Goal: Information Seeking & Learning: Learn about a topic

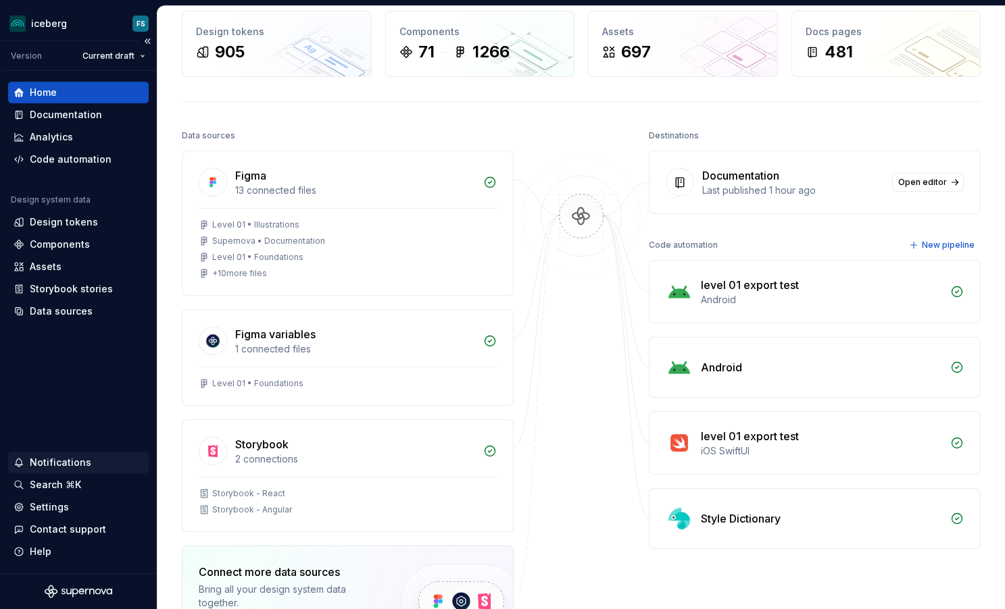
scroll to position [67, 0]
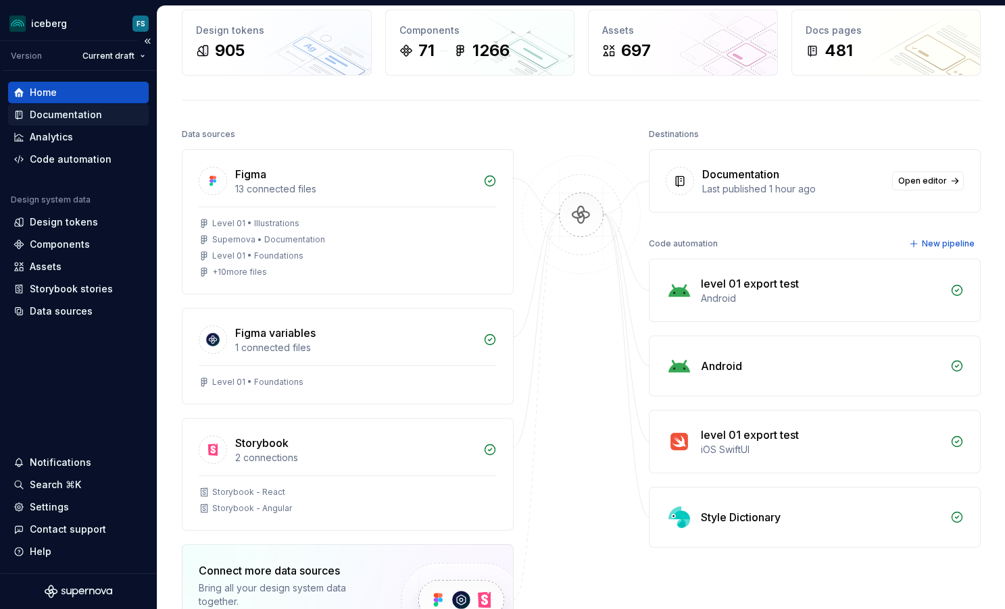
click at [90, 113] on div "Documentation" at bounding box center [66, 115] width 72 height 14
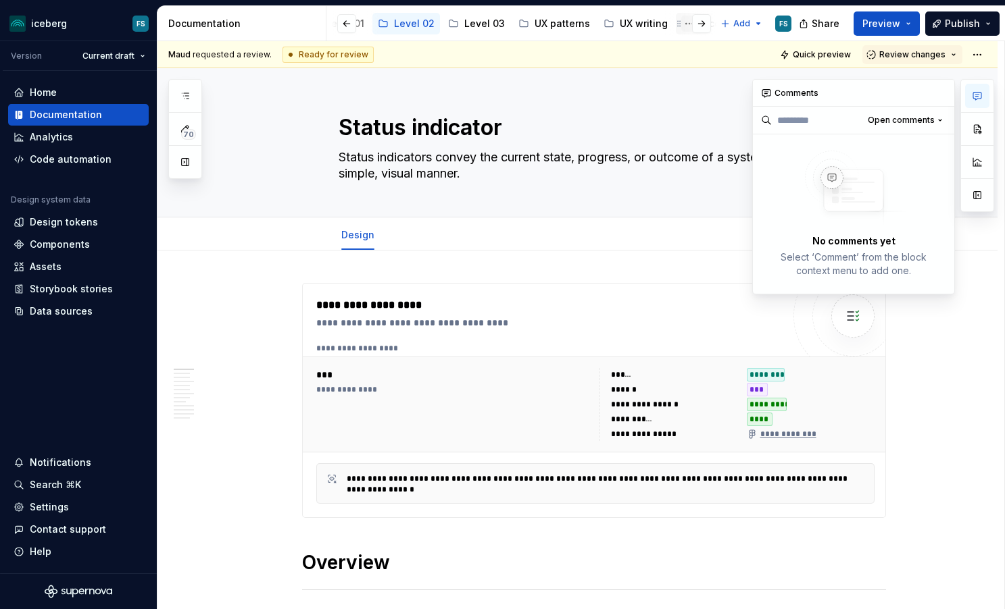
scroll to position [0, 374]
click at [613, 22] on div "UX writing" at bounding box center [626, 24] width 48 height 14
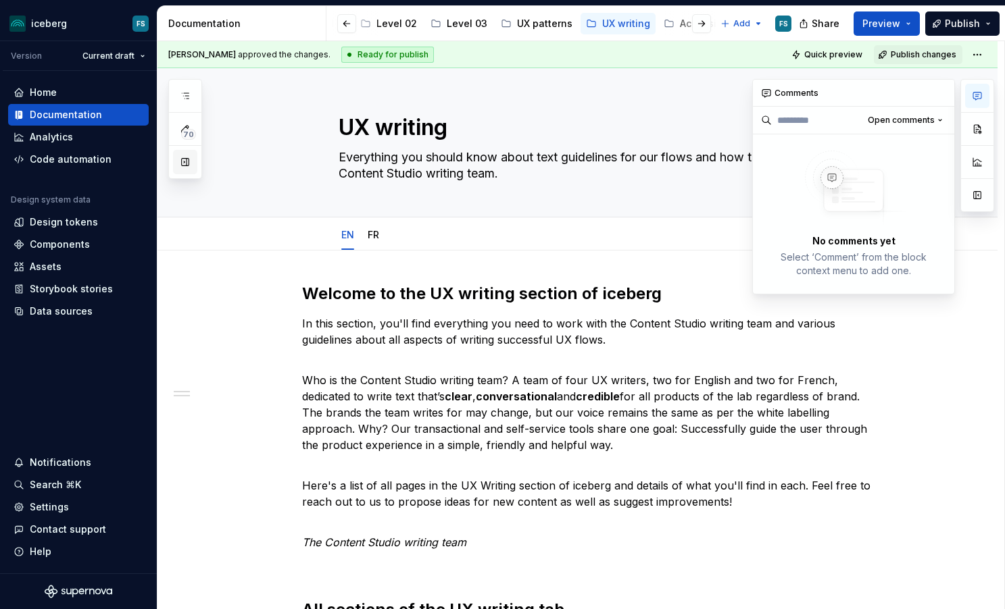
click at [191, 164] on button "button" at bounding box center [185, 162] width 24 height 24
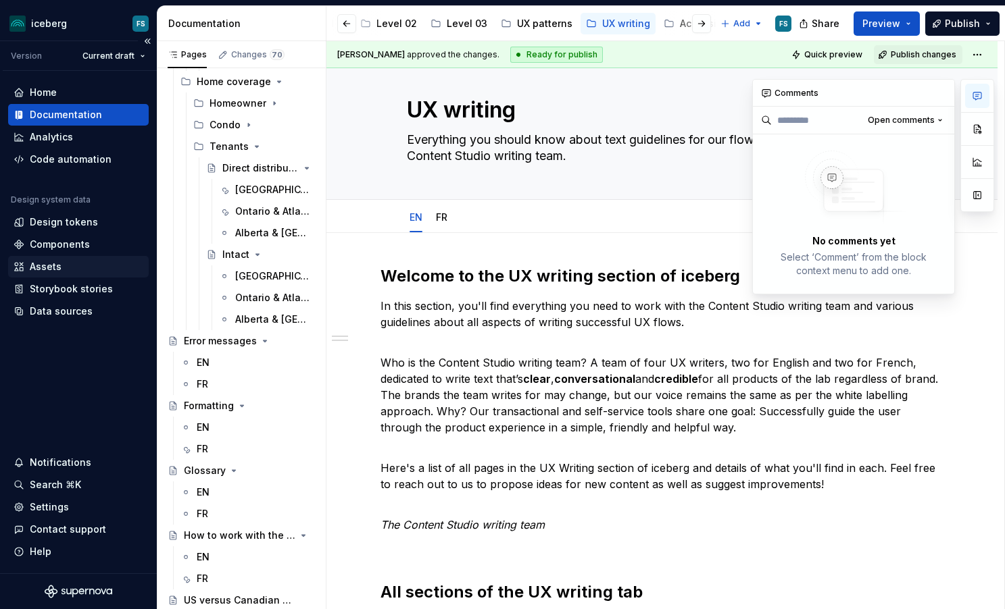
scroll to position [500, 0]
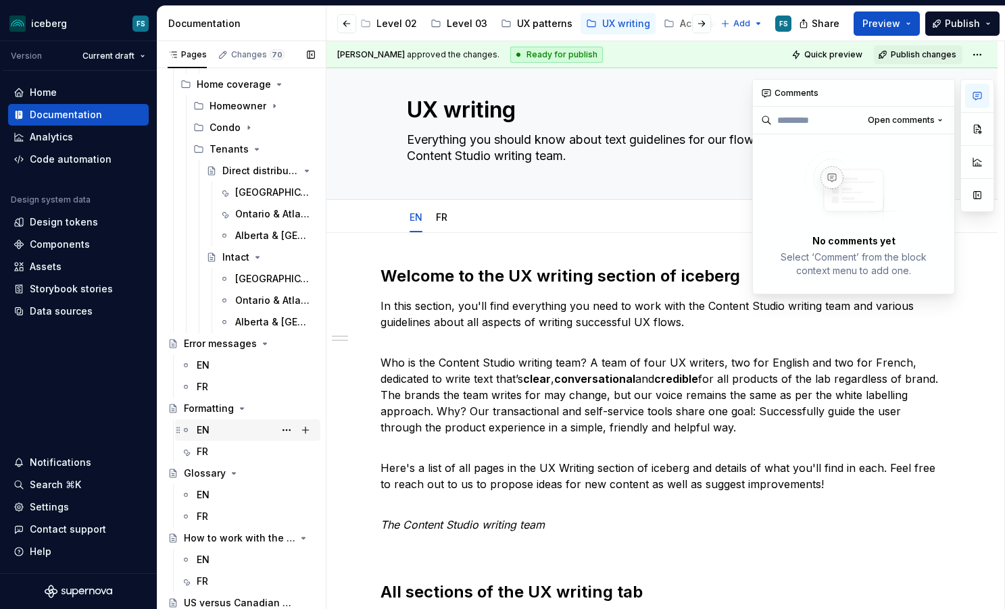
click at [207, 429] on div "EN" at bounding box center [203, 431] width 13 height 14
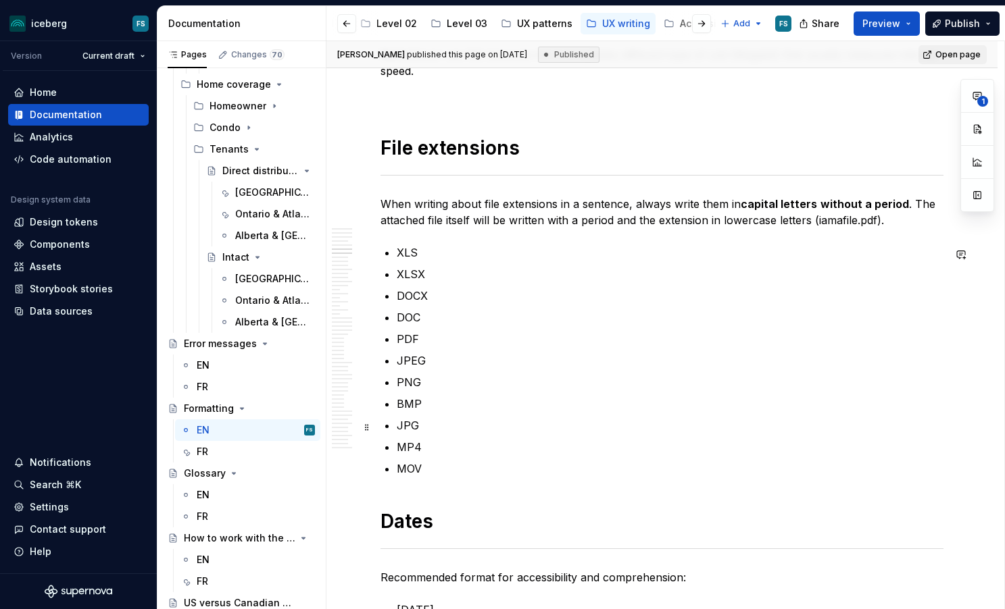
scroll to position [1926, 0]
click at [425, 317] on p "DOC" at bounding box center [670, 316] width 547 height 16
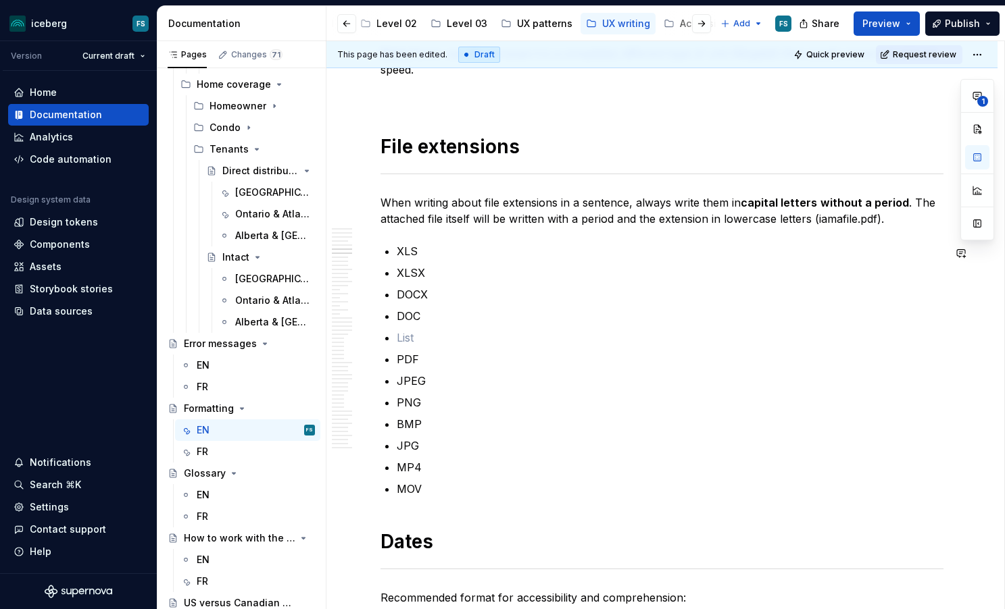
type textarea "*"
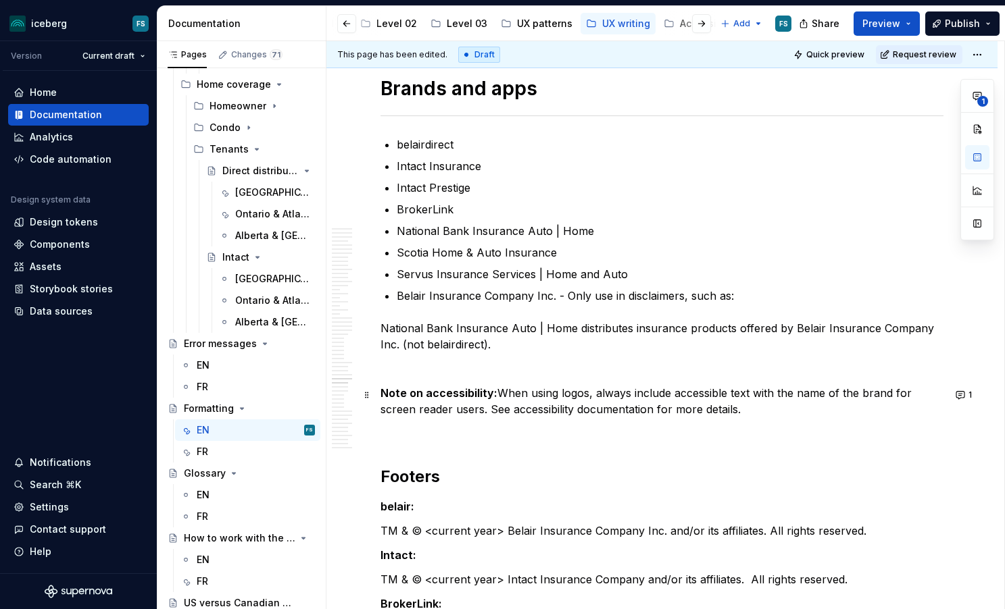
scroll to position [7851, 0]
type textarea "*"
click at [492, 330] on p "National Bank Insurance Auto | Home distributes insurance products offered by B…" at bounding box center [661, 336] width 563 height 32
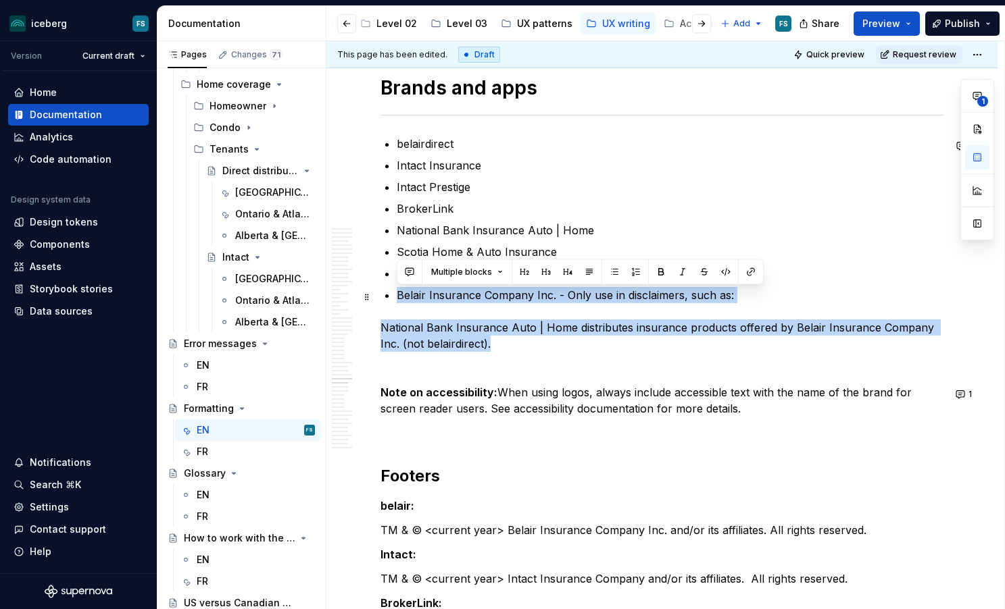
drag, startPoint x: 467, startPoint y: 347, endPoint x: 395, endPoint y: 293, distance: 90.4
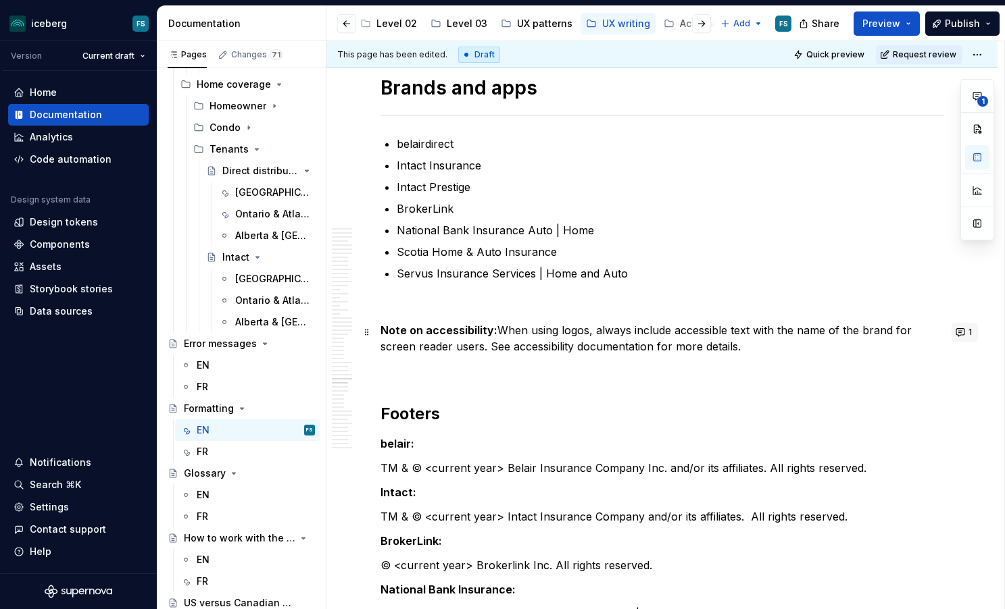
click at [967, 331] on button "1" at bounding box center [964, 332] width 26 height 19
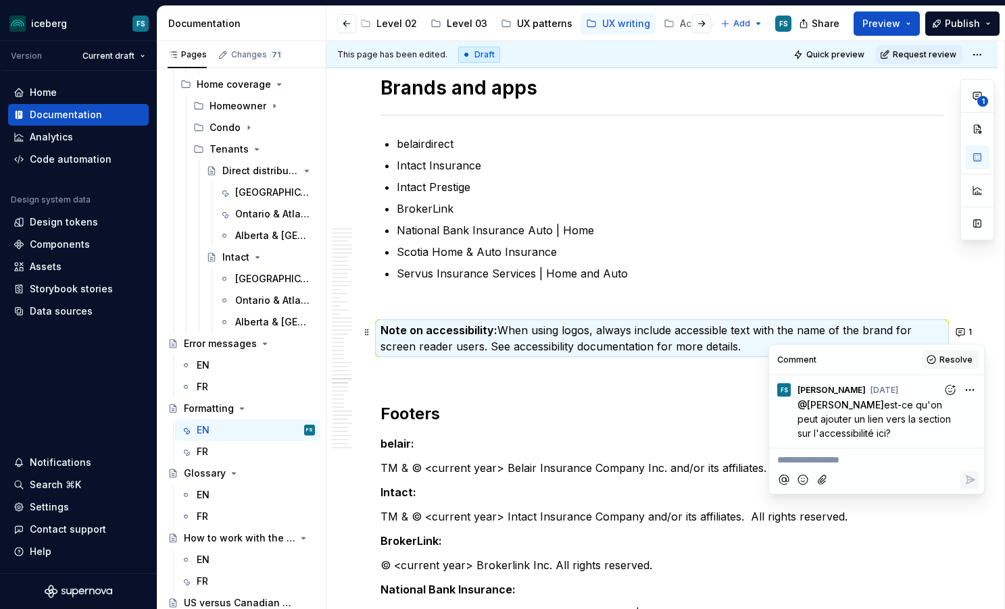
click at [948, 358] on span "Resolve" at bounding box center [955, 360] width 33 height 11
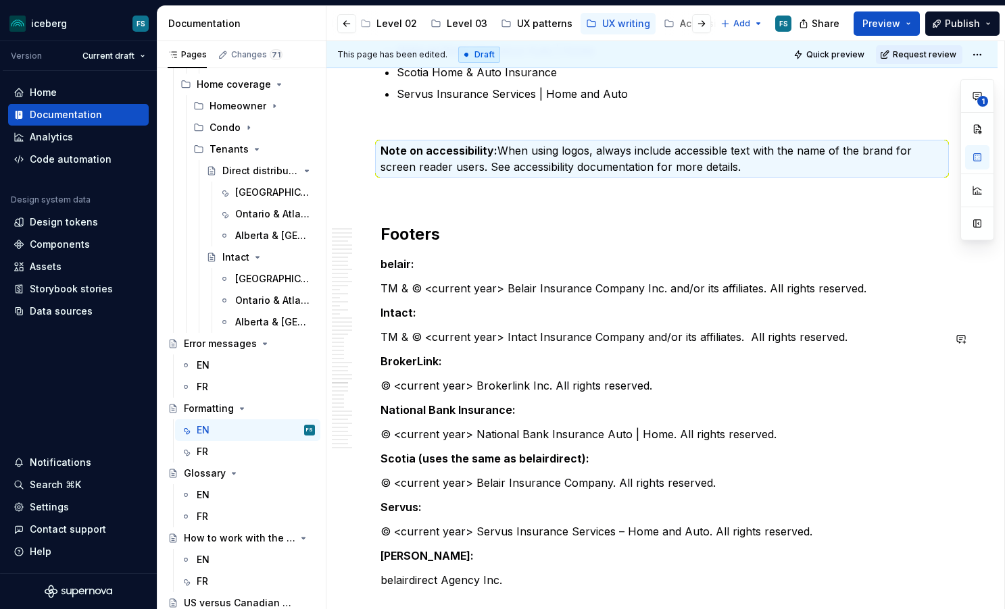
scroll to position [8032, 0]
drag, startPoint x: 382, startPoint y: 233, endPoint x: 517, endPoint y: 549, distance: 343.5
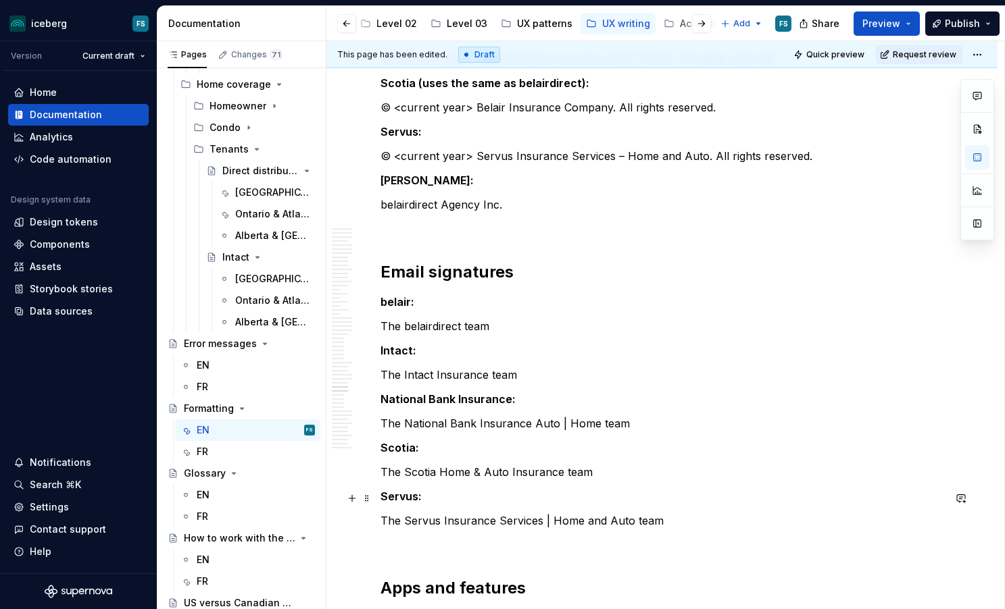
drag, startPoint x: 515, startPoint y: 583, endPoint x: 511, endPoint y: 564, distance: 19.3
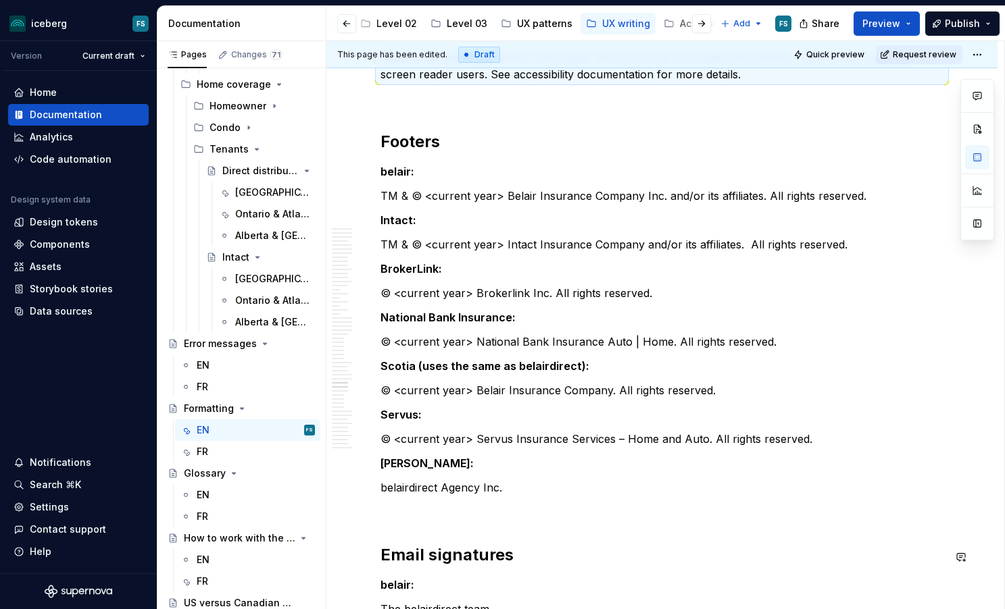
scroll to position [8067, 0]
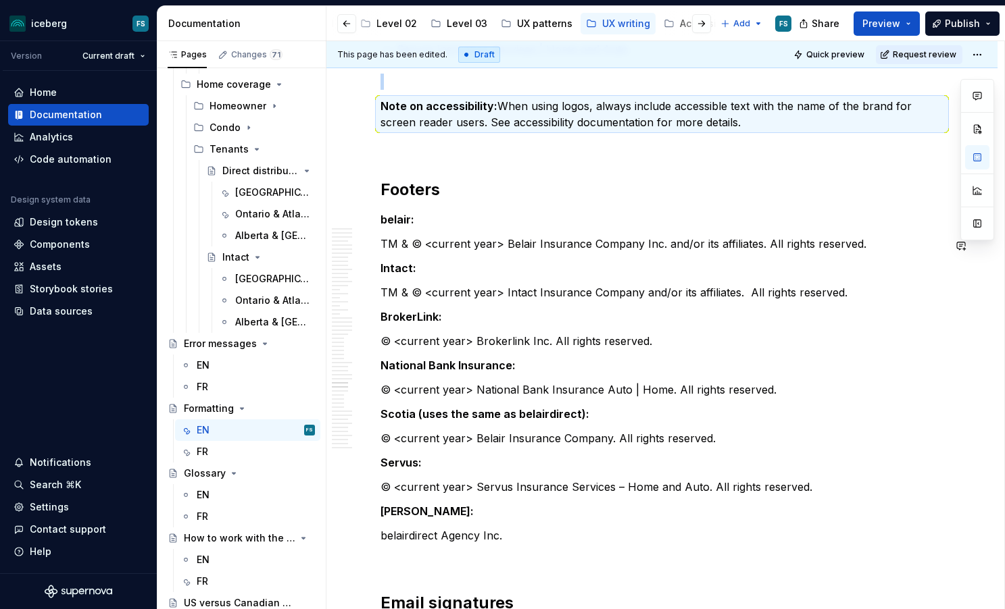
drag, startPoint x: 505, startPoint y: 550, endPoint x: 440, endPoint y: 231, distance: 325.4
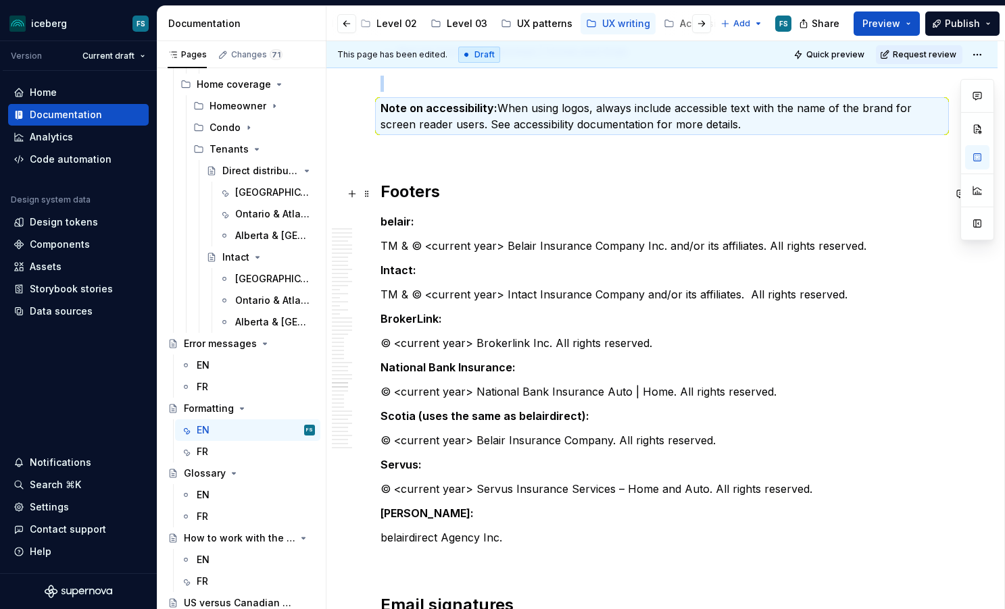
drag, startPoint x: 404, startPoint y: 193, endPoint x: 398, endPoint y: 202, distance: 11.2
click at [404, 193] on h2 "Footers" at bounding box center [661, 192] width 563 height 22
drag, startPoint x: 392, startPoint y: 188, endPoint x: 445, endPoint y: 212, distance: 58.6
click at [426, 201] on h2 "Footers" at bounding box center [661, 192] width 563 height 22
click at [495, 230] on p "belair:" at bounding box center [661, 221] width 563 height 16
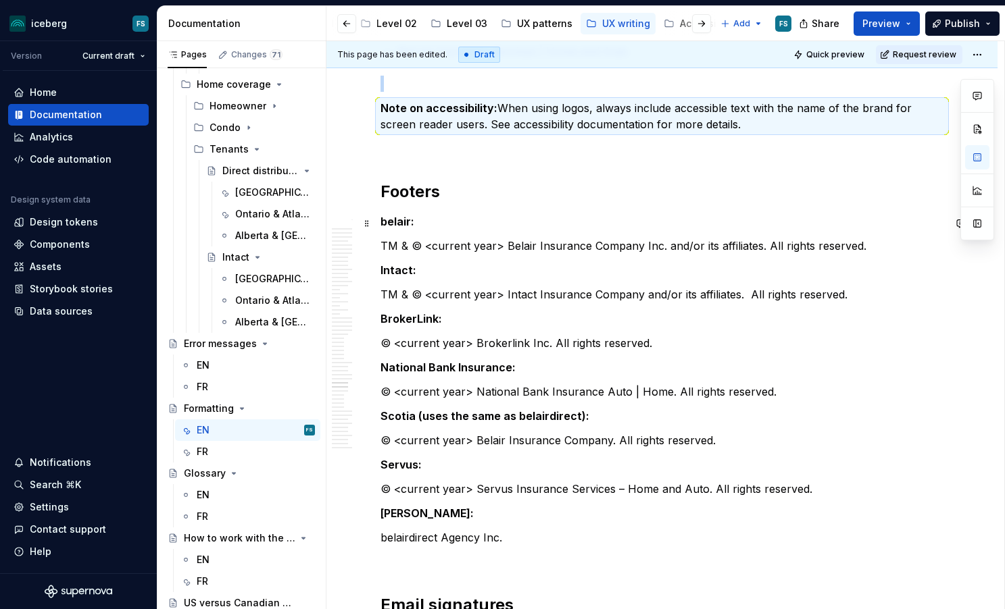
click at [494, 230] on p "belair:" at bounding box center [661, 221] width 563 height 16
click at [526, 278] on p "Intact:" at bounding box center [661, 270] width 563 height 16
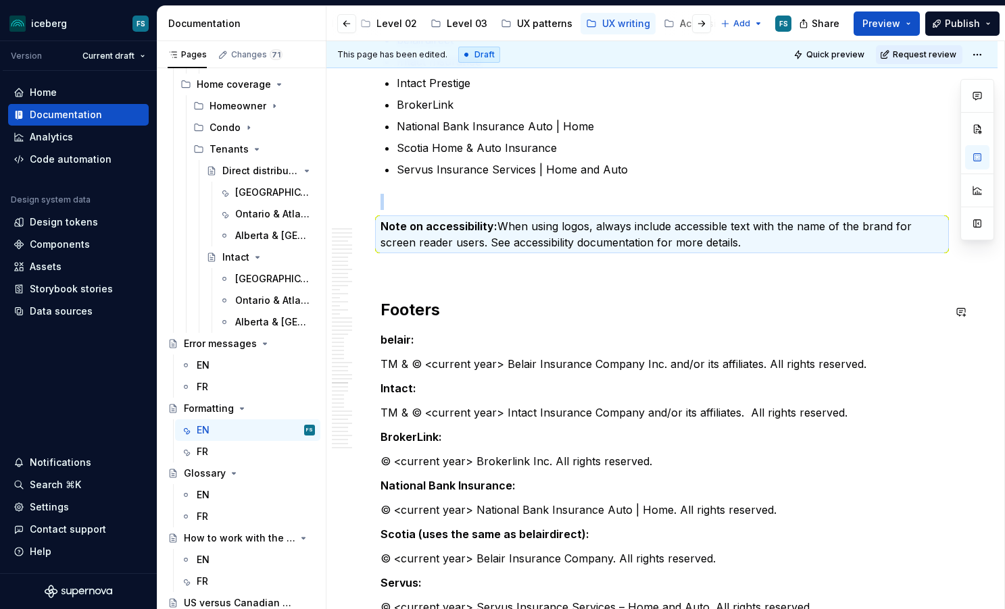
scroll to position [7942, 0]
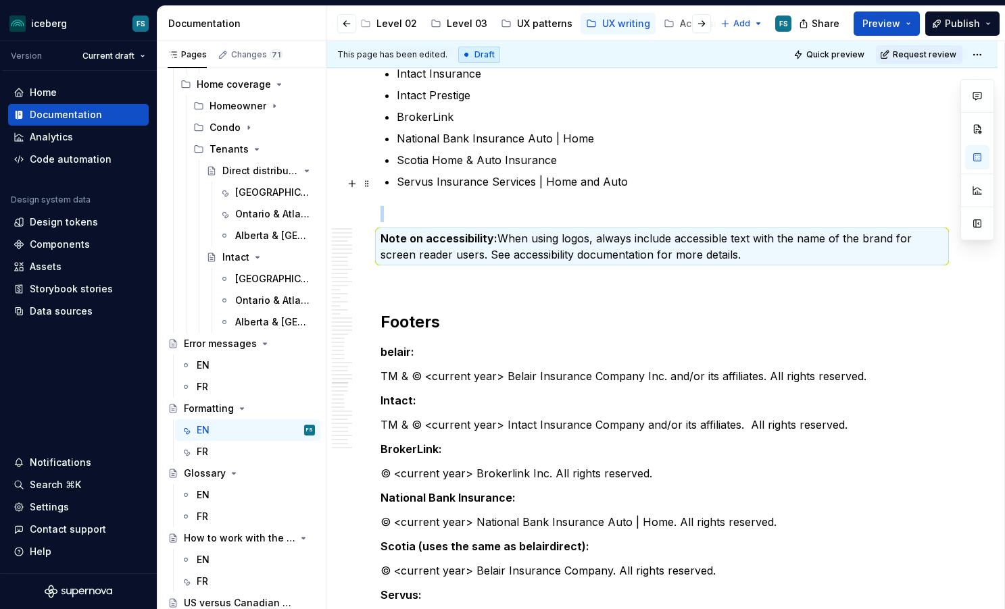
click at [525, 175] on p "Servus Insurance Services | Home and Auto" at bounding box center [670, 182] width 547 height 16
click at [525, 184] on p "Servus Insurance Services | Home and Auto" at bounding box center [670, 182] width 547 height 16
drag, startPoint x: 525, startPoint y: 184, endPoint x: 783, endPoint y: 240, distance: 264.1
click at [528, 184] on p "Servus Insurance Services | Home and Auto" at bounding box center [670, 182] width 547 height 16
click at [778, 245] on p "Note on accessibility: When using logos, always include accessible text with th…" at bounding box center [661, 246] width 563 height 32
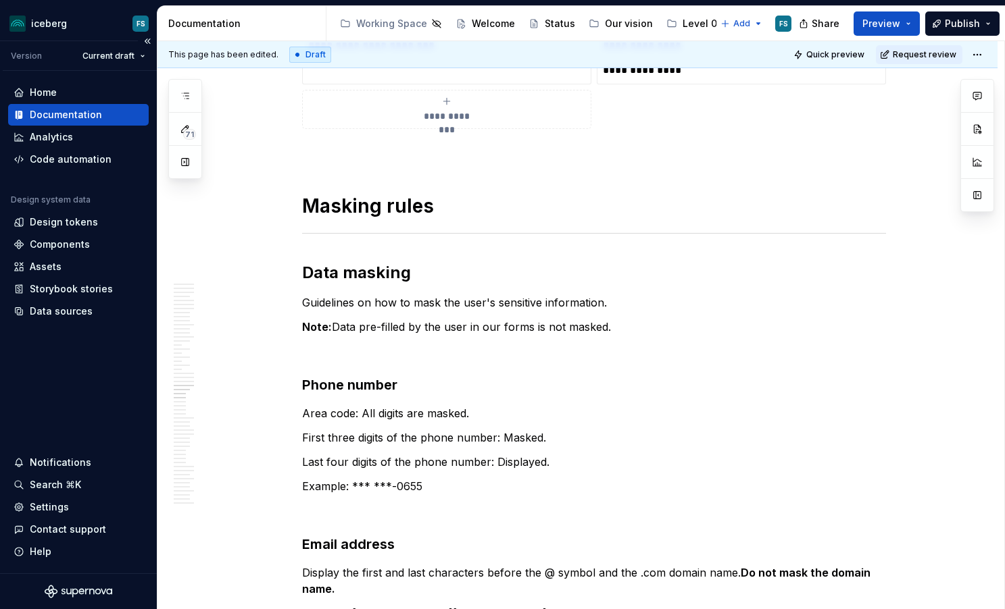
scroll to position [5982, 0]
type textarea "*"
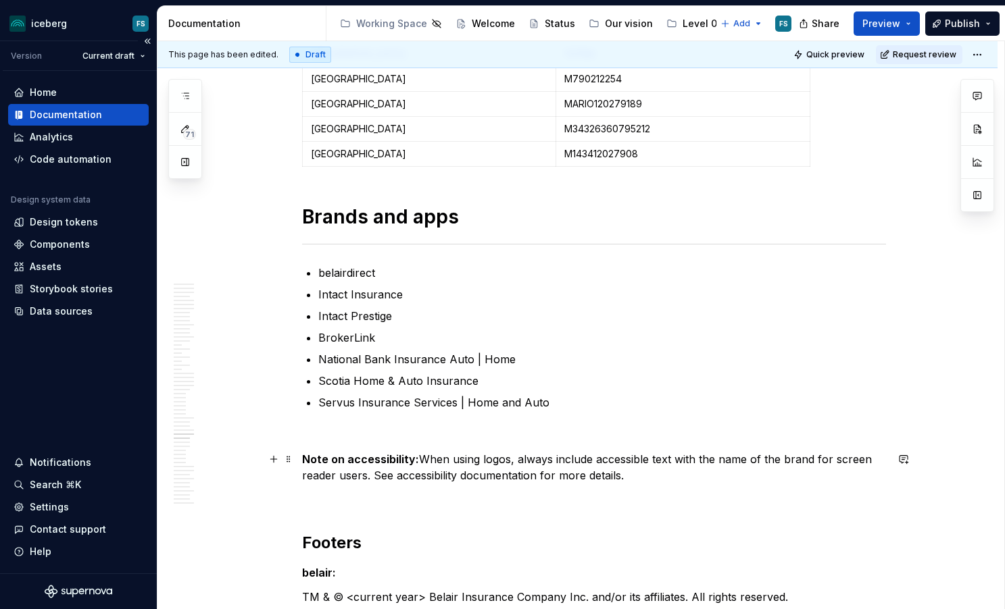
scroll to position [7780, 0]
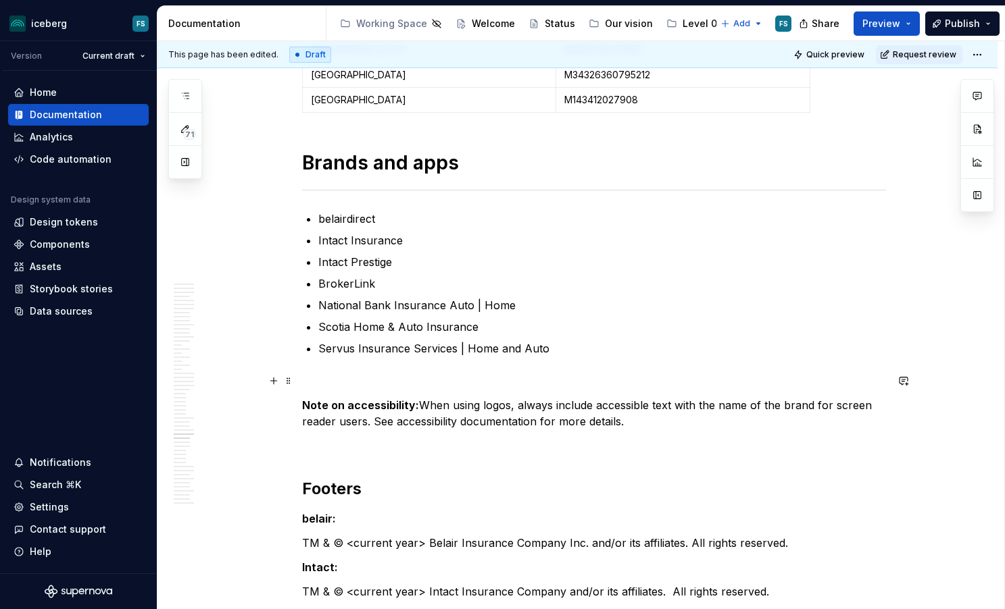
click at [332, 373] on p at bounding box center [594, 381] width 584 height 16
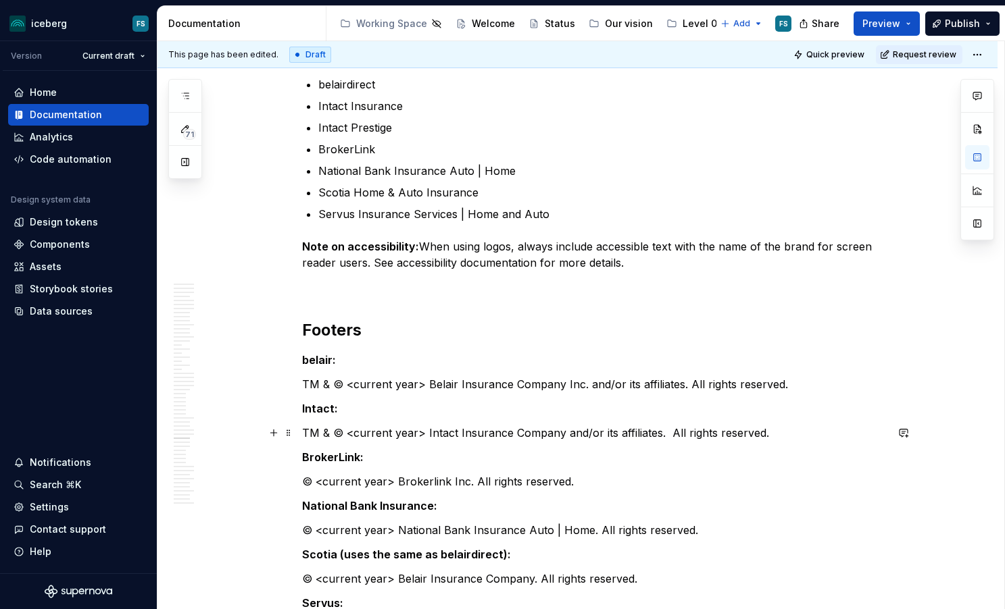
scroll to position [7945, 0]
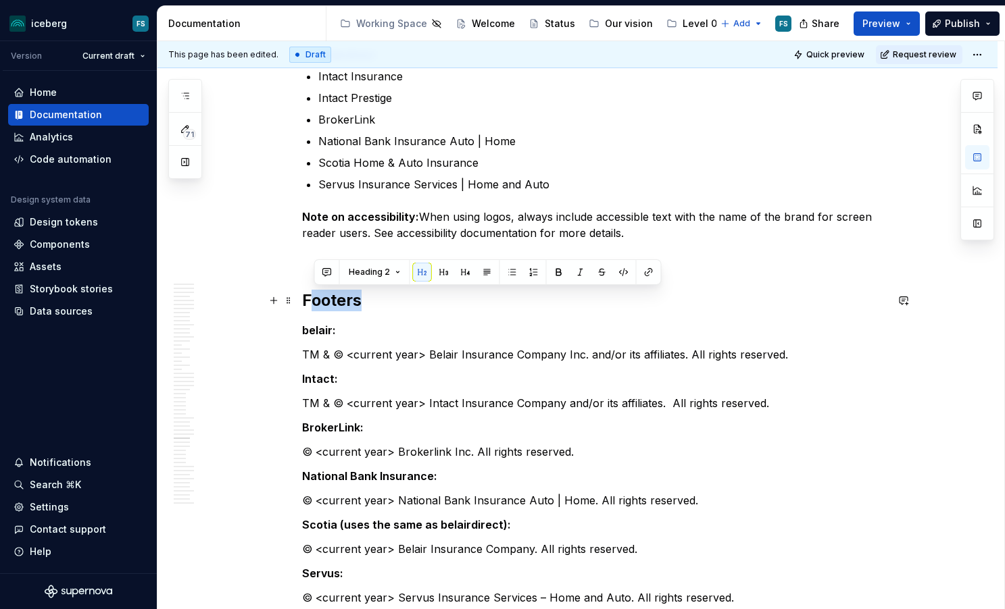
drag, startPoint x: 313, startPoint y: 301, endPoint x: 370, endPoint y: 306, distance: 57.0
click at [370, 306] on h2 "Footers" at bounding box center [594, 301] width 584 height 22
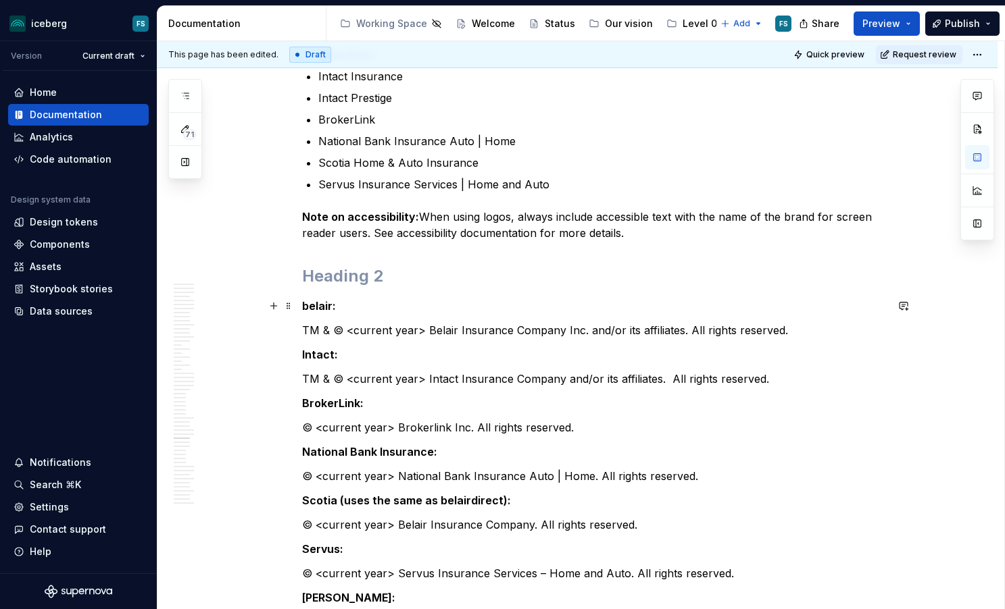
click at [314, 307] on strong "belair:" at bounding box center [319, 306] width 34 height 14
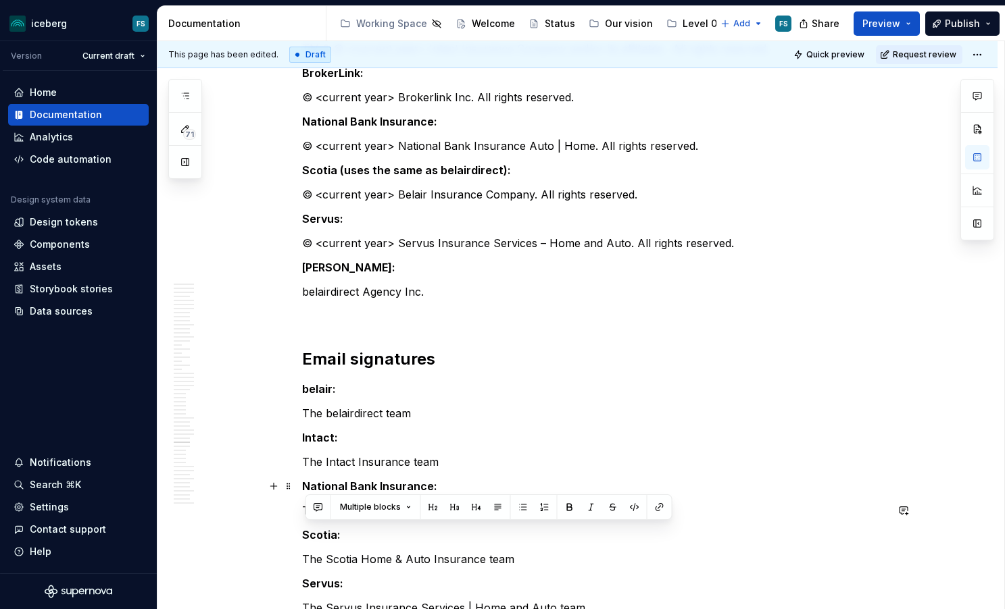
scroll to position [8303, 0]
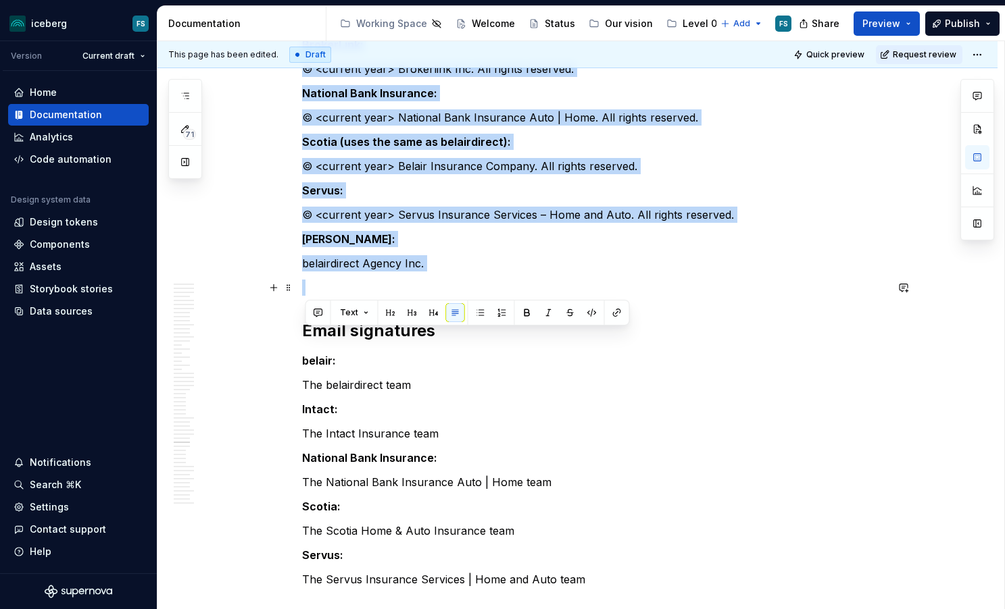
drag, startPoint x: 307, startPoint y: 308, endPoint x: 475, endPoint y: 295, distance: 168.7
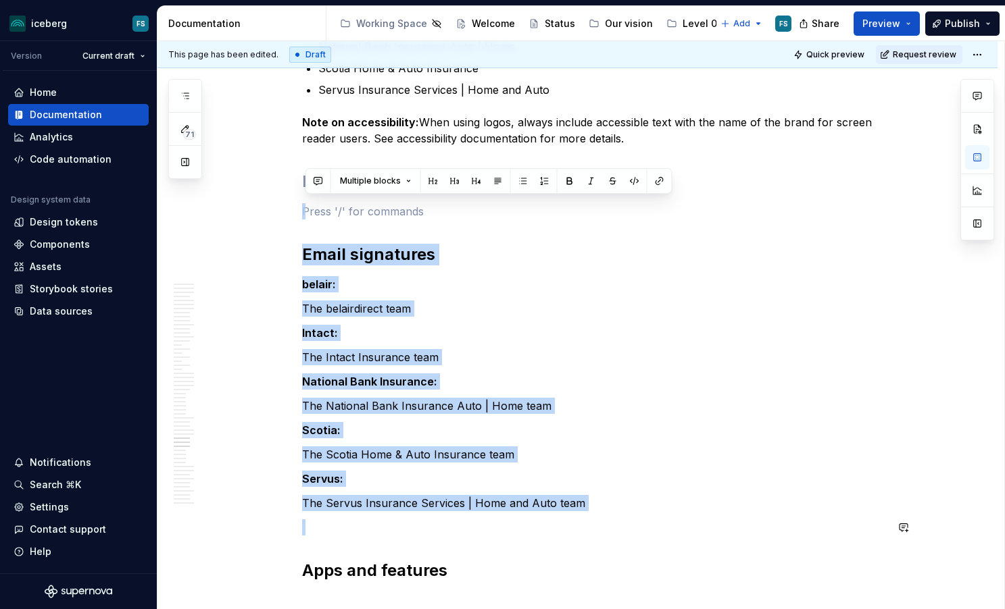
scroll to position [8044, 0]
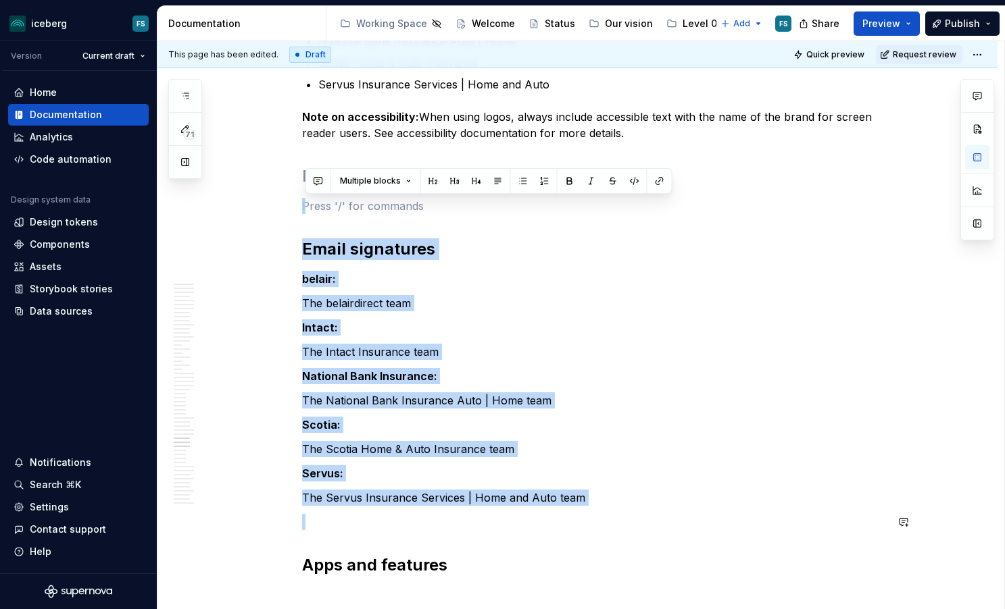
drag, startPoint x: 312, startPoint y: 262, endPoint x: 626, endPoint y: 507, distance: 398.0
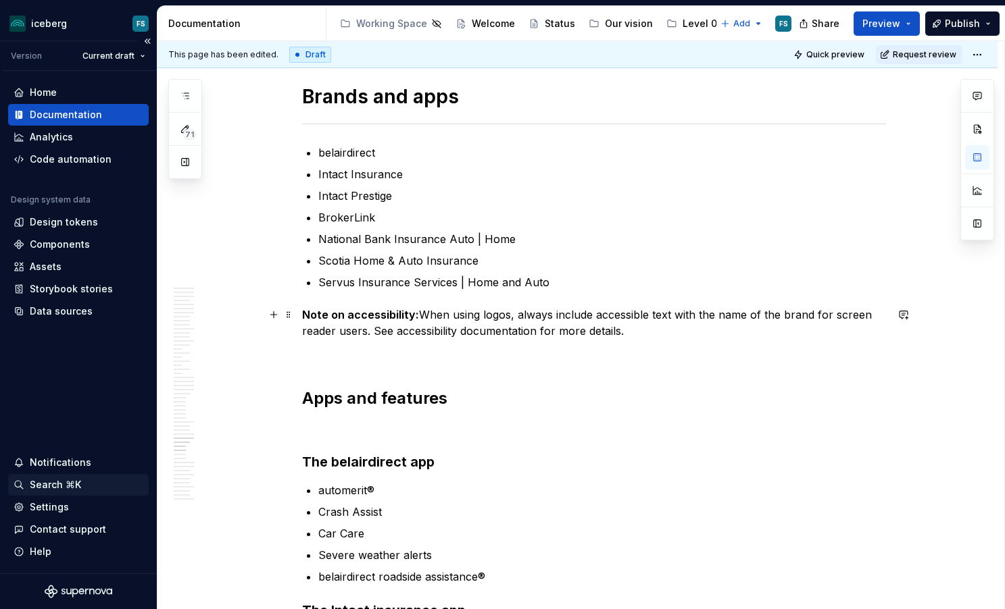
scroll to position [7845, 0]
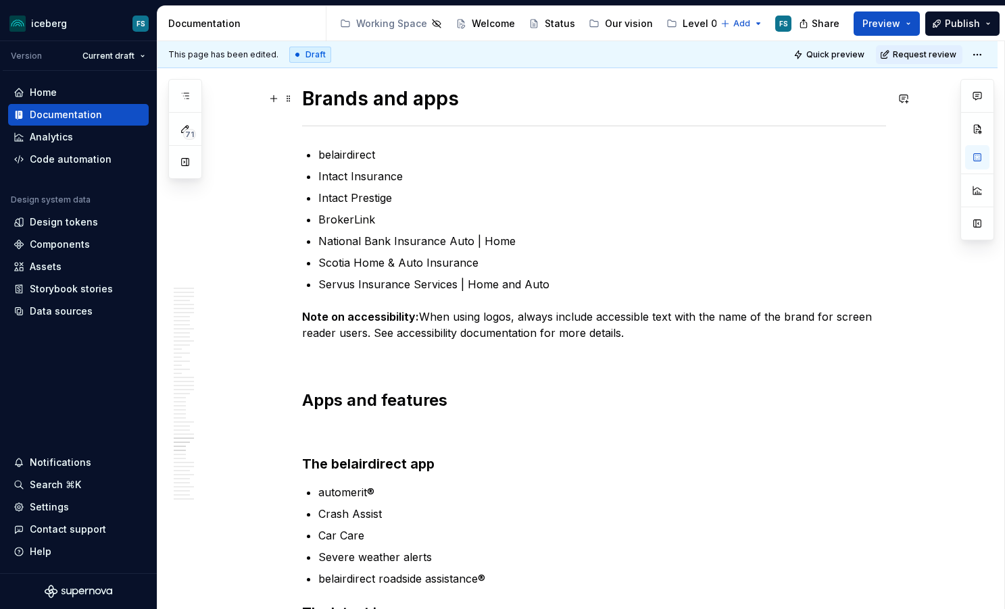
click at [384, 102] on h1 "Brands and apps" at bounding box center [594, 98] width 584 height 24
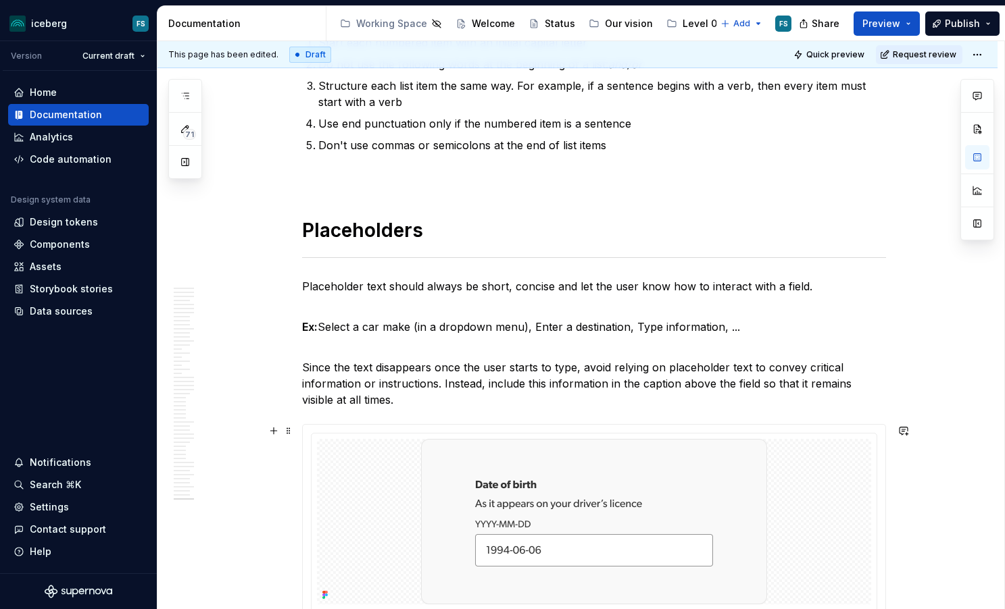
scroll to position [9953, 0]
click at [985, 51] on html "iceberg FS Version Current draft Home Documentation Analytics Code automation D…" at bounding box center [502, 304] width 1005 height 609
click at [978, 54] on html "iceberg FS Version Current draft Home Documentation Analytics Code automation D…" at bounding box center [502, 304] width 1005 height 609
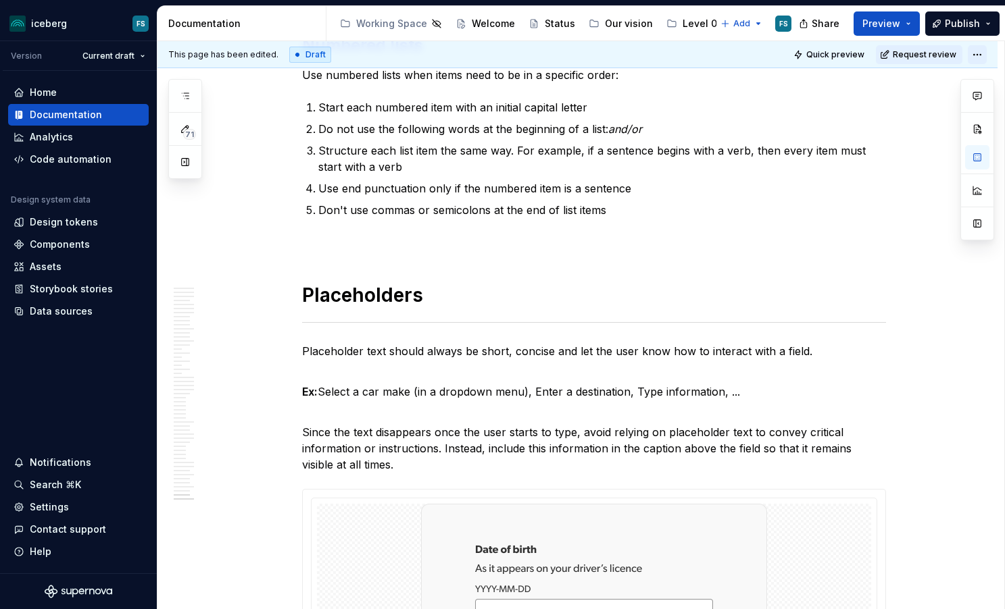
click at [987, 55] on html "iceberg FS Version Current draft Home Documentation Analytics Code automation D…" at bounding box center [502, 304] width 1005 height 609
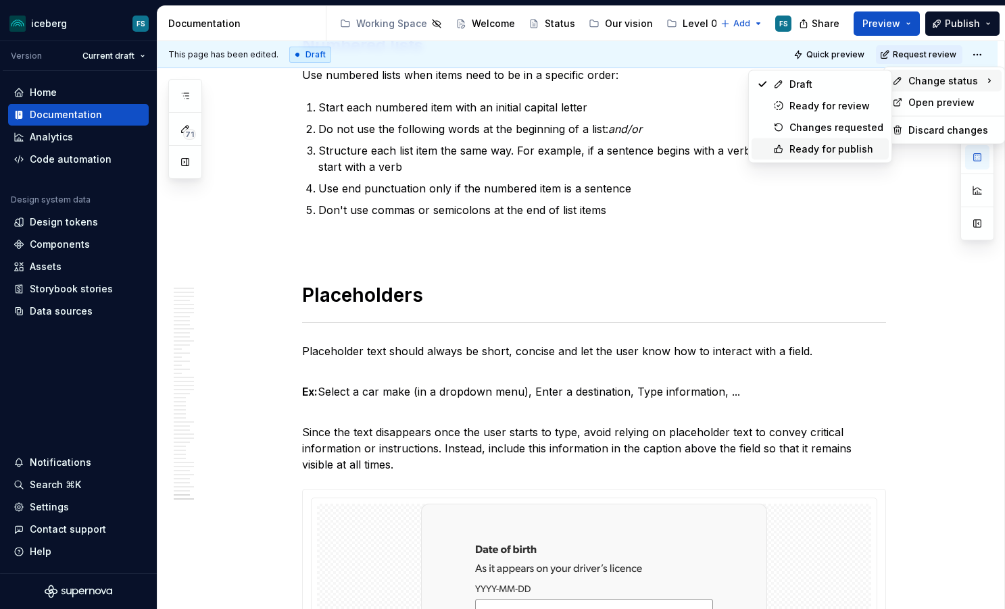
click at [801, 147] on div "Ready for publish" at bounding box center [836, 150] width 94 height 14
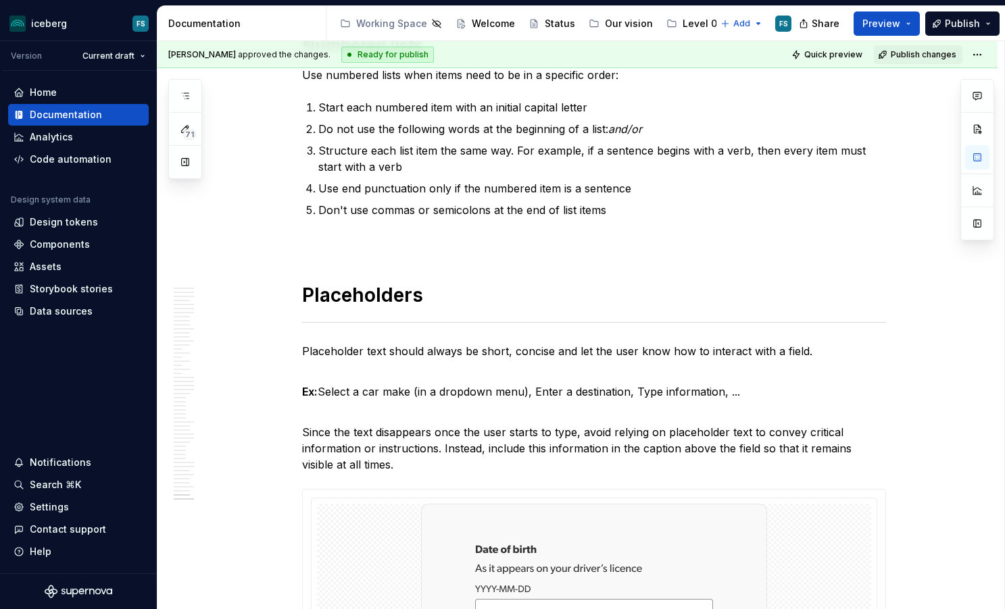
scroll to position [9825, 0]
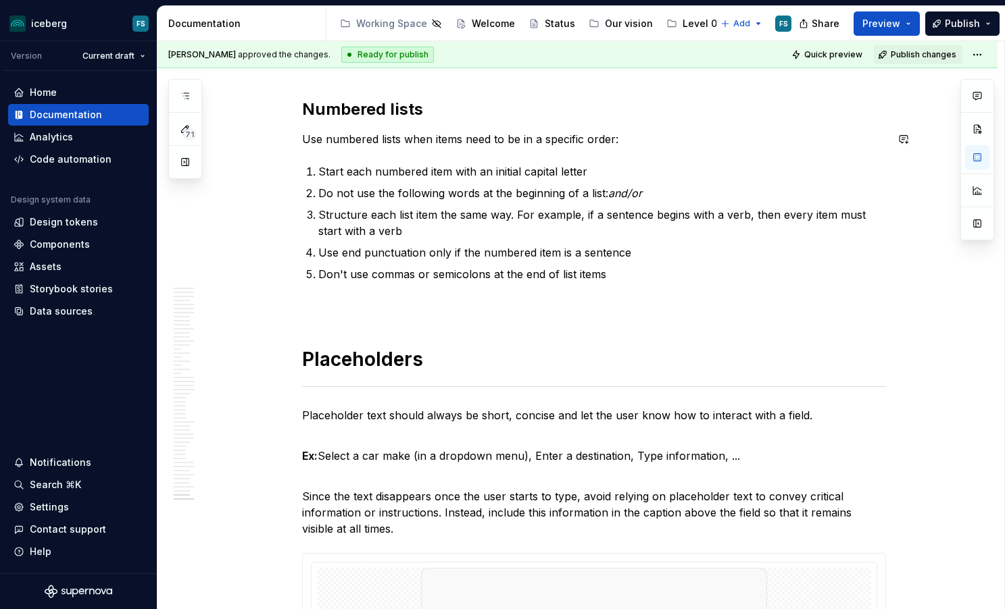
type textarea "*"
